Goal: Task Accomplishment & Management: Manage account settings

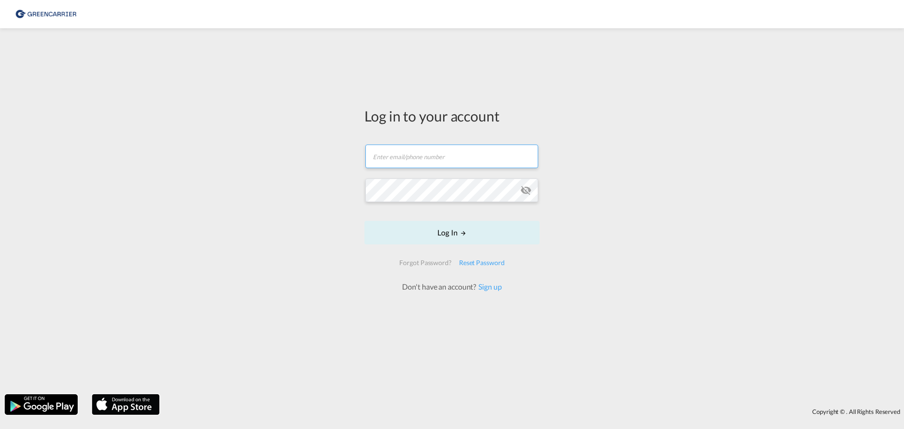
click at [422, 157] on input "text" at bounding box center [451, 156] width 173 height 24
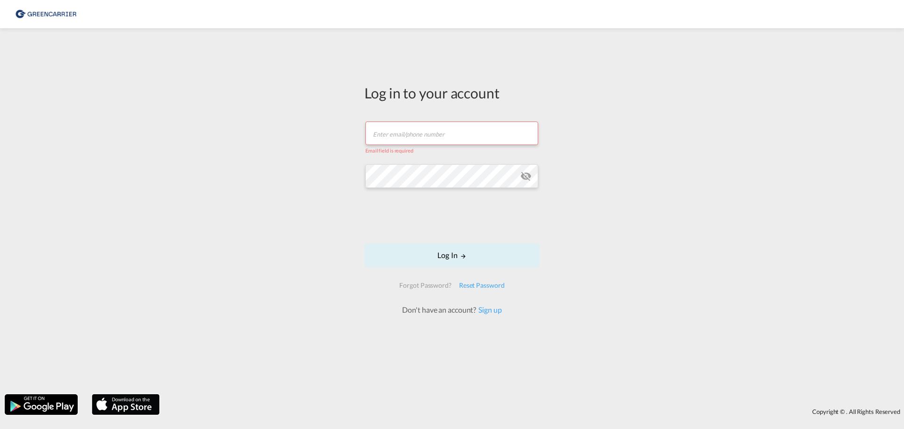
click at [424, 132] on input "text" at bounding box center [451, 133] width 173 height 24
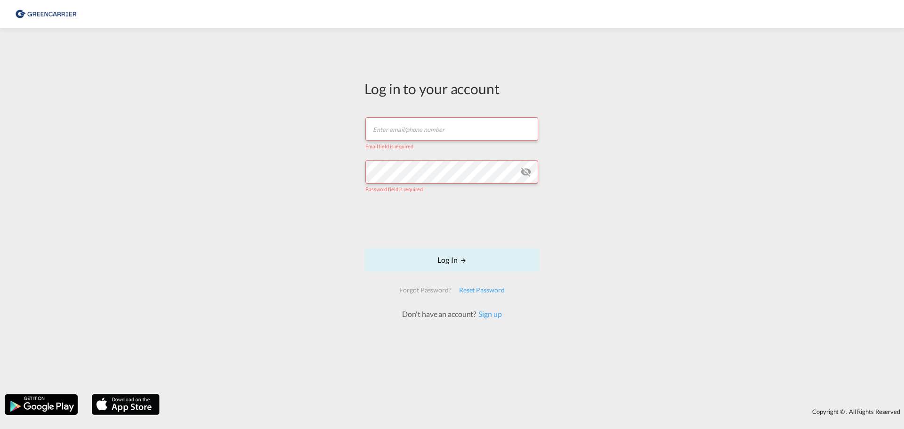
type input "[PERSON_NAME][EMAIL_ADDRESS][PERSON_NAME][DOMAIN_NAME]"
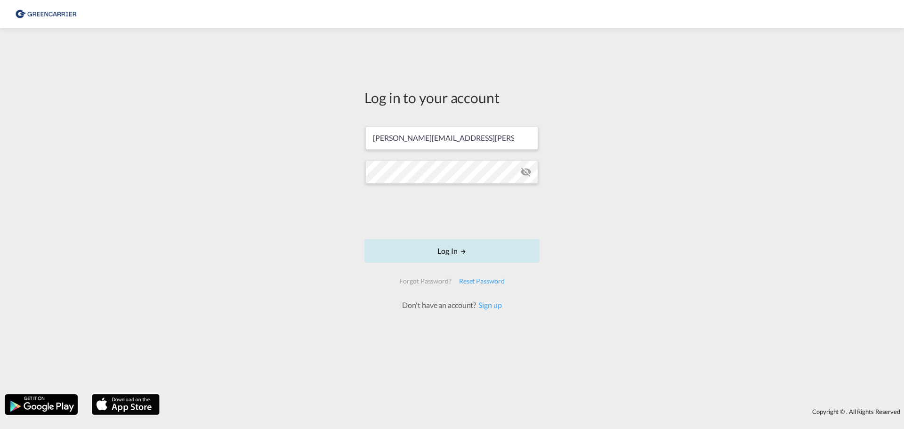
click at [437, 251] on button "Log In" at bounding box center [451, 251] width 175 height 24
click at [453, 250] on button "Log In" at bounding box center [451, 251] width 175 height 24
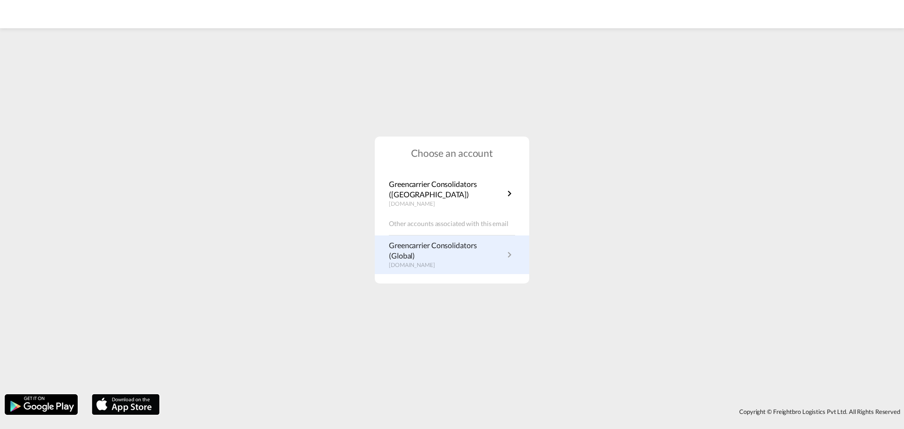
click at [437, 254] on p "Greencarrier Consolidators (Global)" at bounding box center [446, 250] width 115 height 21
click at [506, 256] on md-icon "icon-chevron-right" at bounding box center [509, 254] width 11 height 11
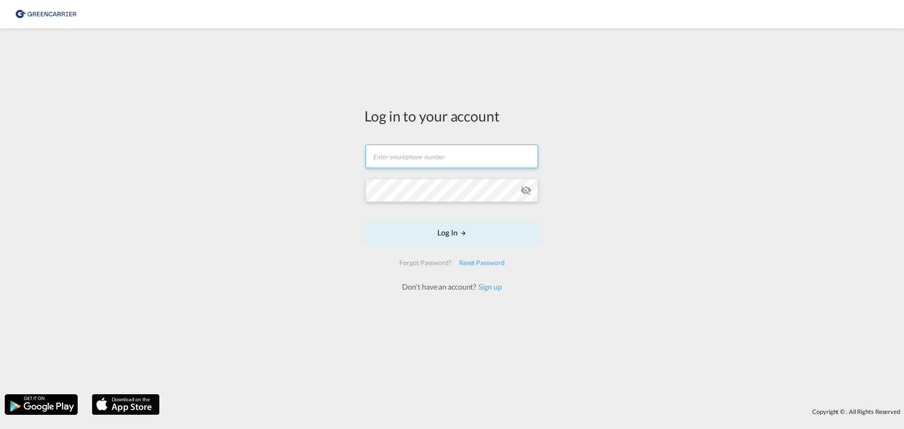
click at [421, 156] on form "Email field is required Password field is required Log In Forgot Password? Rese…" at bounding box center [451, 213] width 175 height 157
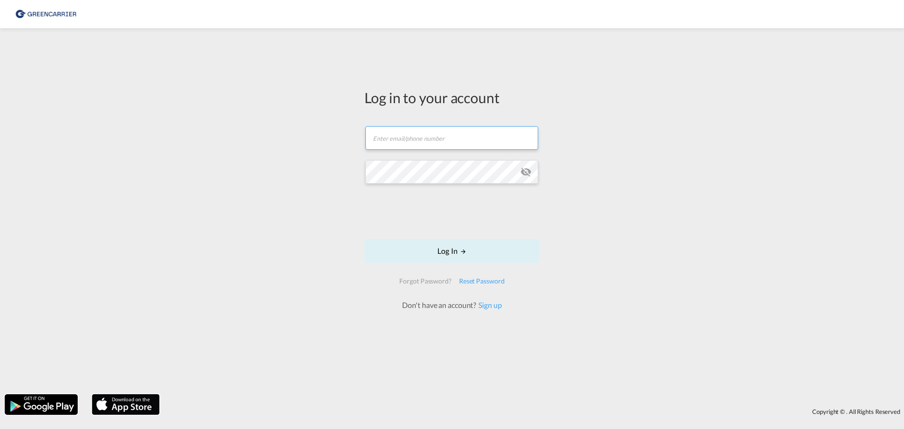
click at [439, 141] on input "text" at bounding box center [451, 138] width 173 height 24
click at [353, 157] on div "Log in to your account Email field is required Password field is required Log I…" at bounding box center [452, 211] width 904 height 356
